Goal: Transaction & Acquisition: Purchase product/service

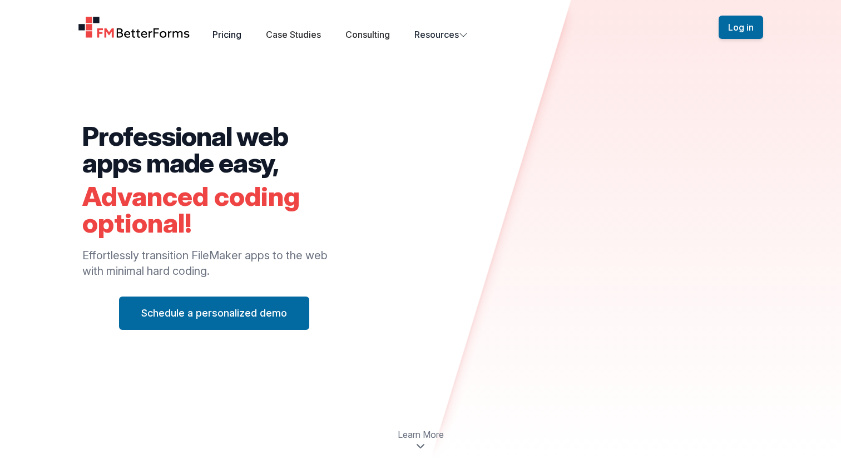
click at [238, 31] on link "Pricing" at bounding box center [227, 34] width 29 height 11
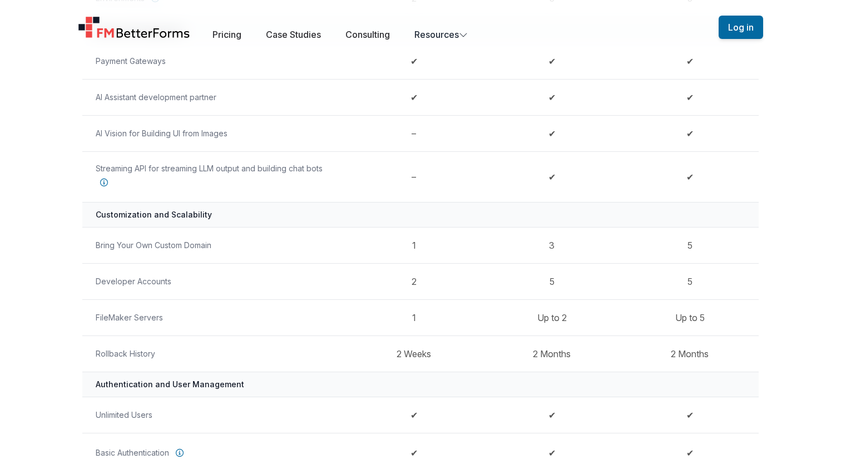
scroll to position [479, 0]
click at [374, 319] on td "1" at bounding box center [414, 315] width 138 height 36
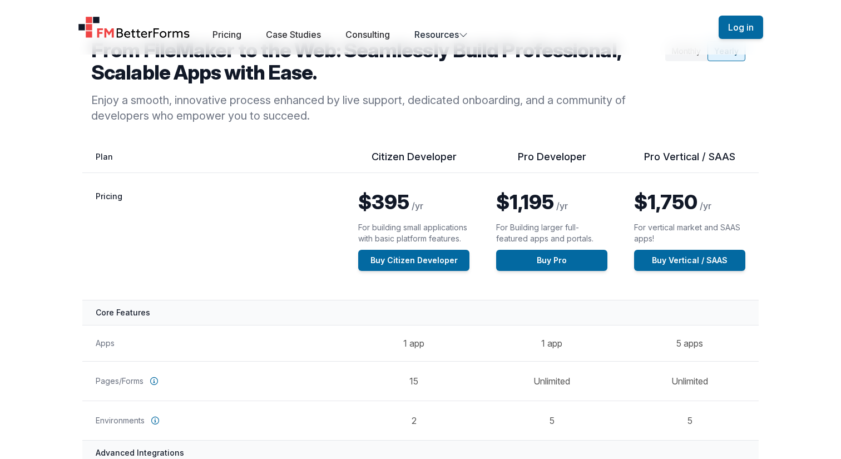
scroll to position [0, 0]
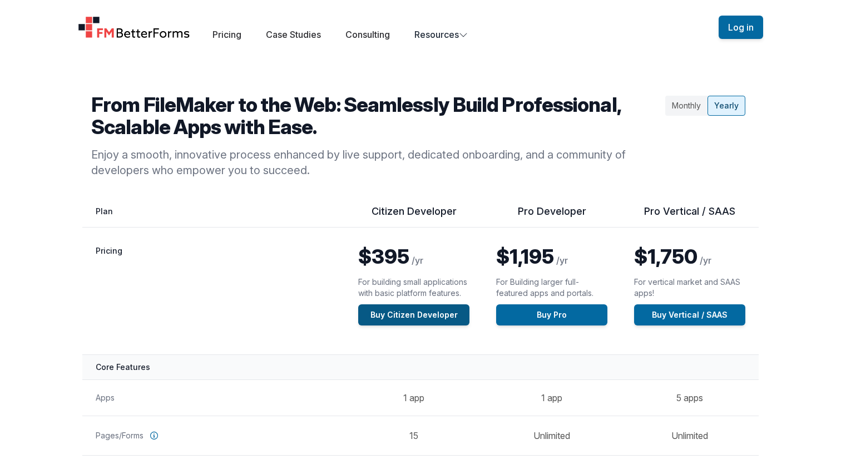
click at [382, 322] on link "Buy Citizen Developer" at bounding box center [413, 314] width 111 height 21
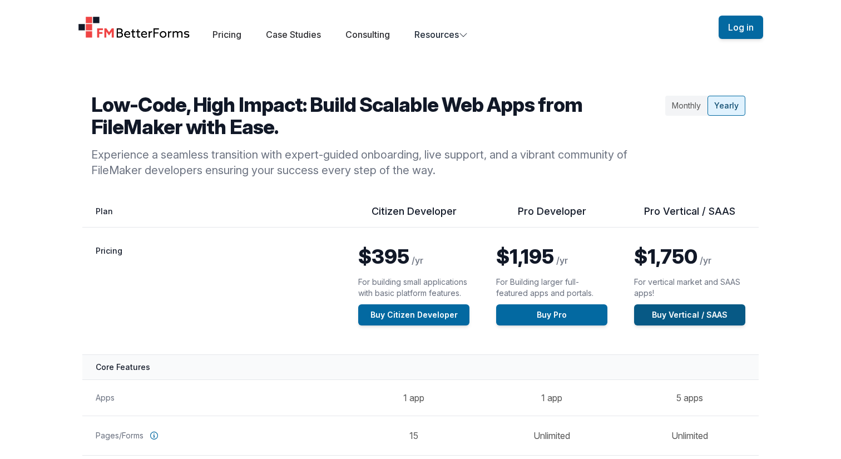
click at [654, 321] on link "Buy Vertical / SAAS" at bounding box center [689, 314] width 111 height 21
